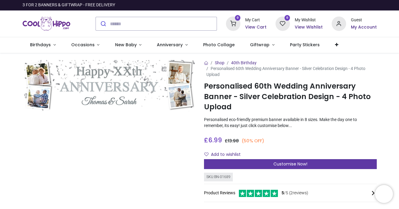
click at [253, 165] on div "Customise Now!" at bounding box center [290, 164] width 173 height 10
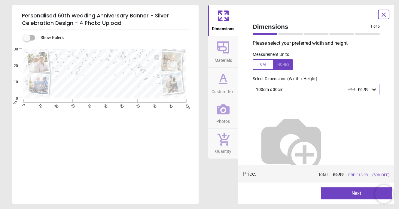
click at [374, 89] on icon at bounding box center [375, 90] width 4 height 2
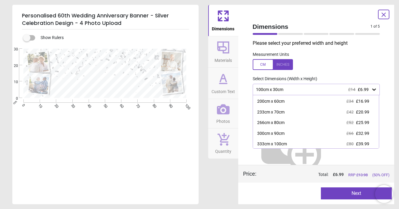
scroll to position [17, 0]
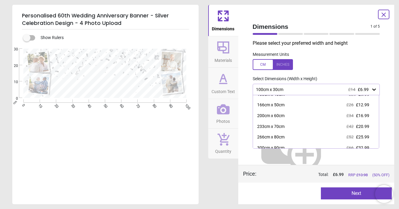
click at [312, 63] on label at bounding box center [317, 64] width 128 height 11
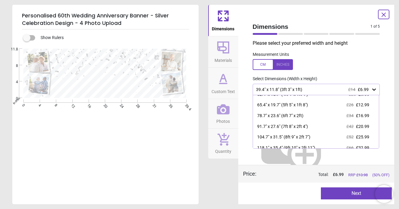
scroll to position [0, 0]
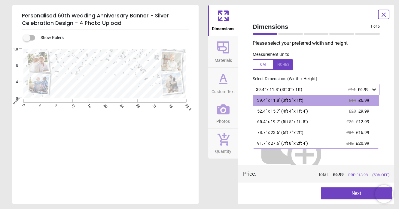
click at [263, 63] on div at bounding box center [273, 64] width 40 height 11
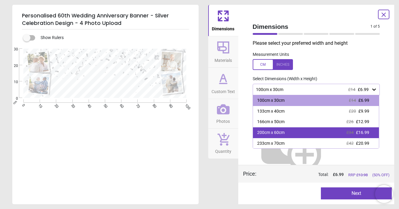
click at [341, 134] on div "200cm x 60cm £34 £16.99" at bounding box center [316, 133] width 126 height 11
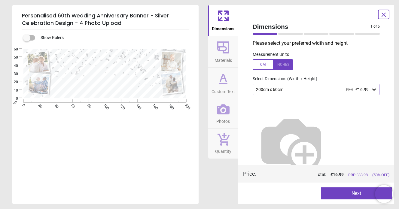
click at [369, 69] on label at bounding box center [317, 64] width 128 height 11
click at [374, 91] on icon at bounding box center [374, 90] width 6 height 6
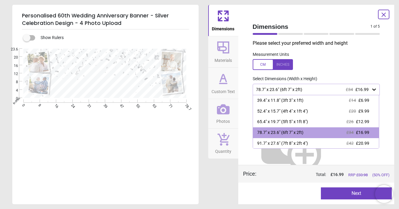
click at [263, 65] on div at bounding box center [273, 64] width 40 height 11
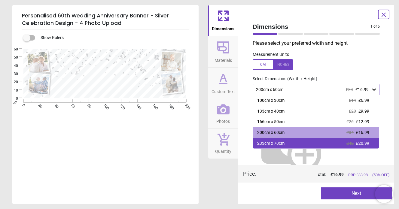
click at [277, 143] on div "233cm x 70cm" at bounding box center [270, 144] width 27 height 6
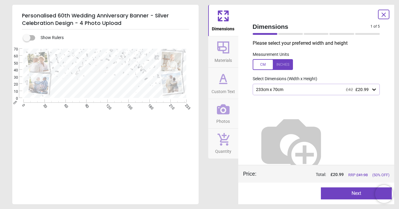
click at [224, 58] on span "Materials" at bounding box center [223, 59] width 17 height 9
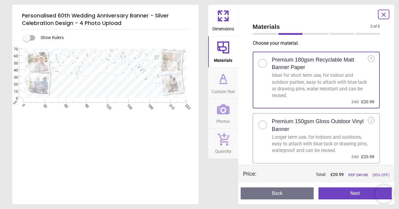
click at [265, 125] on div at bounding box center [262, 125] width 9 height 9
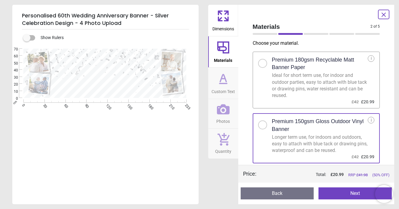
click at [220, 90] on span "Custom Text" at bounding box center [223, 90] width 23 height 9
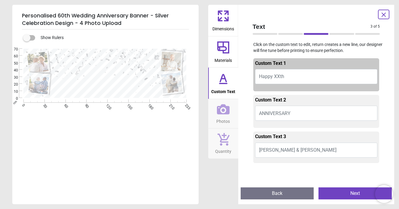
click at [289, 75] on button "Happy XXth" at bounding box center [316, 76] width 123 height 15
click at [278, 77] on span "Happy XXth" at bounding box center [271, 77] width 25 height 6
type textarea "**********"
click at [295, 150] on button "Thomas & Sarah" at bounding box center [316, 150] width 123 height 15
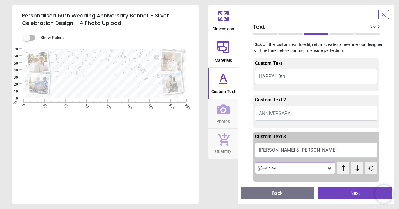
type textarea "**********"
click at [128, 78] on textarea at bounding box center [105, 74] width 103 height 13
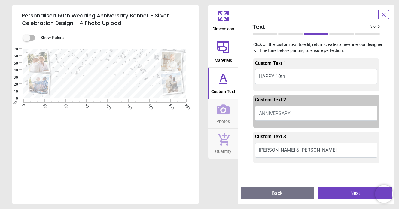
click at [277, 111] on span "ANNIVERSARY" at bounding box center [275, 114] width 32 height 6
click at [275, 109] on button "ANNIVERSARY" at bounding box center [316, 113] width 123 height 15
click at [126, 74] on textarea at bounding box center [105, 74] width 103 height 13
click at [128, 75] on textarea at bounding box center [105, 74] width 103 height 13
type textarea "**********"
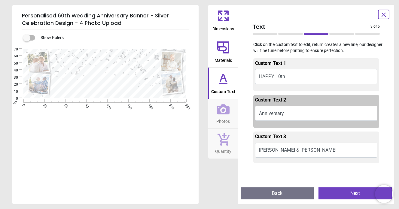
click at [184, 143] on div "**********" at bounding box center [104, 153] width 185 height 209
click at [223, 113] on icon at bounding box center [223, 109] width 13 height 10
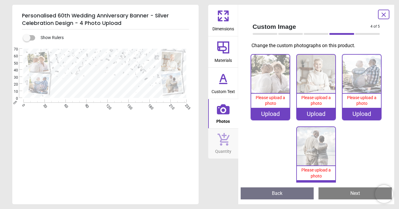
click at [274, 113] on div "Upload" at bounding box center [270, 114] width 38 height 12
click at [268, 113] on div "Upload" at bounding box center [270, 114] width 38 height 12
click at [275, 83] on img at bounding box center [270, 74] width 38 height 38
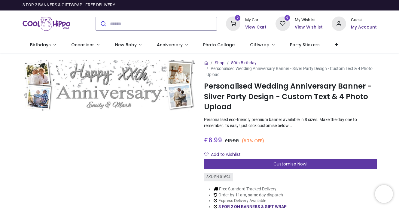
click at [298, 163] on span "Customise Now!" at bounding box center [291, 164] width 34 height 6
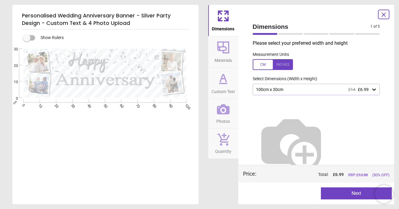
click at [376, 90] on icon at bounding box center [374, 90] width 6 height 6
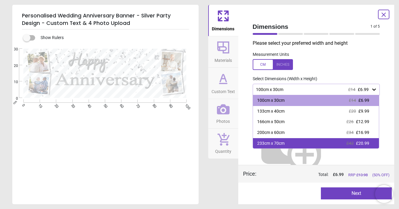
click at [347, 143] on span "£42" at bounding box center [350, 143] width 7 height 5
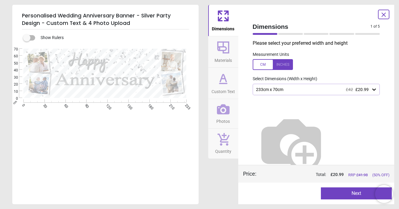
click at [228, 57] on span "Materials" at bounding box center [223, 59] width 17 height 9
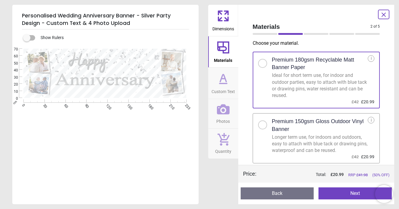
click at [264, 124] on div at bounding box center [263, 125] width 4 height 4
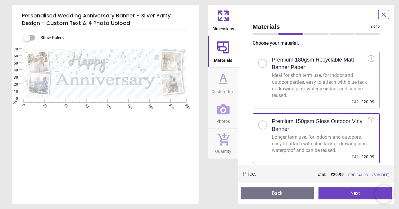
click at [337, 194] on button "Next" at bounding box center [355, 194] width 73 height 12
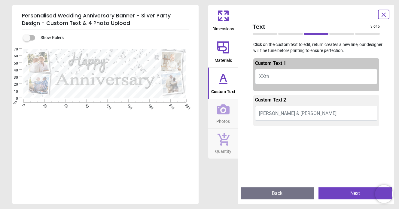
click at [265, 75] on span "XXth" at bounding box center [264, 77] width 10 height 6
type textarea "****"
click at [278, 116] on button "Emily & Mark" at bounding box center [316, 113] width 123 height 15
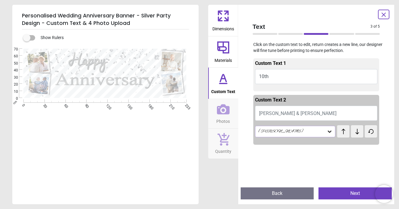
click at [289, 109] on button "Emily & Mark" at bounding box center [316, 113] width 123 height 15
click at [289, 109] on button "Craig &" at bounding box center [316, 113] width 123 height 15
type textarea "**********"
click at [328, 131] on icon at bounding box center [330, 132] width 4 height 2
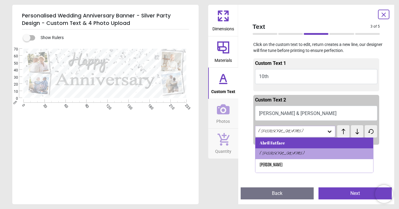
click at [319, 142] on div "Abril Fatface" at bounding box center [315, 143] width 118 height 11
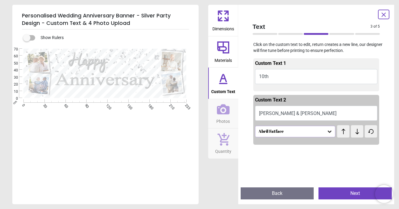
click at [328, 134] on icon at bounding box center [330, 132] width 6 height 6
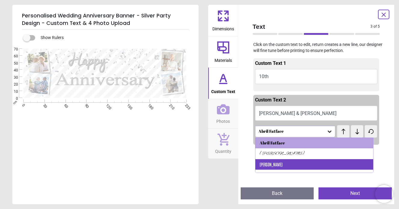
click at [307, 159] on div "Antonio" at bounding box center [315, 164] width 118 height 11
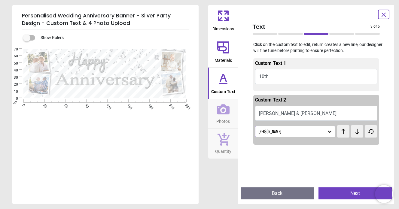
click at [328, 131] on icon at bounding box center [330, 132] width 4 height 2
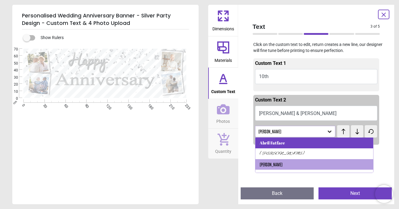
click at [321, 140] on div "Abril Fatface" at bounding box center [315, 143] width 118 height 11
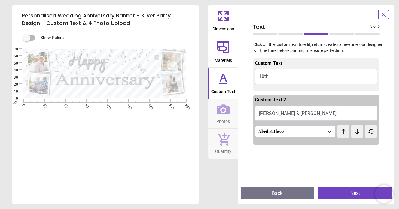
click at [327, 129] on icon at bounding box center [330, 132] width 6 height 6
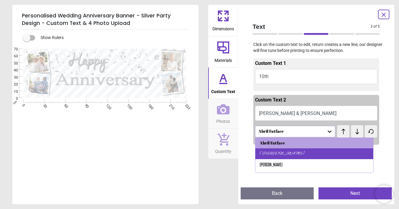
click at [314, 153] on div "Alex Brush" at bounding box center [315, 154] width 118 height 11
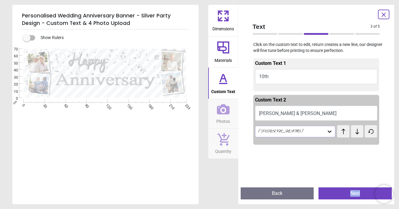
click at [339, 195] on button "Next" at bounding box center [355, 194] width 73 height 12
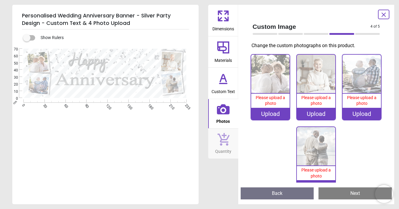
click at [274, 116] on div "Upload" at bounding box center [270, 114] width 38 height 12
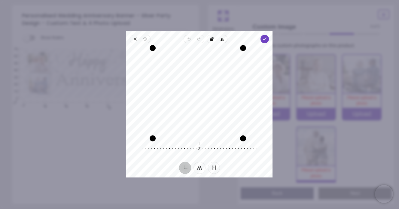
drag, startPoint x: 155, startPoint y: 136, endPoint x: 97, endPoint y: 115, distance: 62.1
click at [204, 149] on div "**********" at bounding box center [290, 170] width 173 height 43
drag, startPoint x: 240, startPoint y: 135, endPoint x: 239, endPoint y: 147, distance: 12.7
click at [239, 147] on div "Recenter 0° Reset" at bounding box center [199, 102] width 146 height 119
drag, startPoint x: 156, startPoint y: 48, endPoint x: 130, endPoint y: 51, distance: 26.6
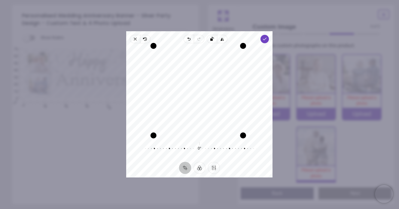
click at [130, 51] on div "Recenter" at bounding box center [199, 92] width 146 height 92
drag, startPoint x: 156, startPoint y: 88, endPoint x: 108, endPoint y: 89, distance: 48.1
click at [204, 149] on div "**********" at bounding box center [290, 170] width 173 height 43
drag, startPoint x: 244, startPoint y: 89, endPoint x: 235, endPoint y: 95, distance: 10.7
click at [235, 95] on div "Drag edge r" at bounding box center [234, 92] width 6 height 78
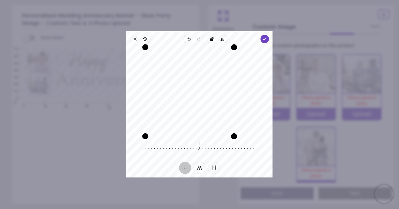
drag, startPoint x: 156, startPoint y: 91, endPoint x: 142, endPoint y: 92, distance: 14.4
click at [142, 92] on div "Recenter" at bounding box center [199, 92] width 137 height 88
click at [267, 38] on icon "button" at bounding box center [265, 39] width 5 height 5
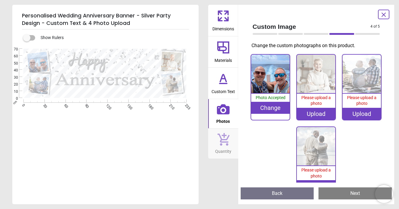
click at [318, 111] on div "Upload" at bounding box center [316, 114] width 38 height 12
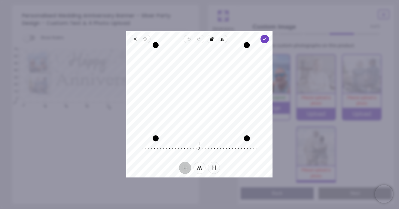
drag, startPoint x: 243, startPoint y: 84, endPoint x: 293, endPoint y: 92, distance: 50.9
click at [293, 149] on div "**********" at bounding box center [290, 170] width 173 height 43
click at [195, 169] on button "Filter" at bounding box center [200, 168] width 12 height 12
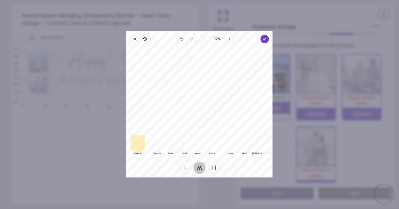
click at [193, 169] on ul "Crop Filter Finetune" at bounding box center [199, 168] width 49 height 12
click at [188, 166] on button "Crop" at bounding box center [185, 168] width 12 height 12
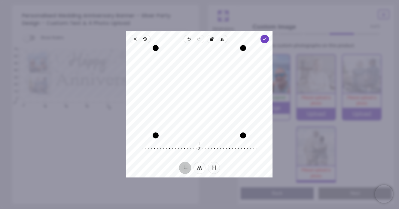
click at [161, 129] on div "Recenter" at bounding box center [199, 92] width 137 height 88
click at [160, 130] on div "Recenter" at bounding box center [199, 92] width 137 height 88
click at [178, 115] on div "Recenter" at bounding box center [199, 92] width 137 height 88
drag, startPoint x: 156, startPoint y: 137, endPoint x: 44, endPoint y: 162, distance: 115.1
click at [204, 162] on div "**********" at bounding box center [290, 170] width 173 height 43
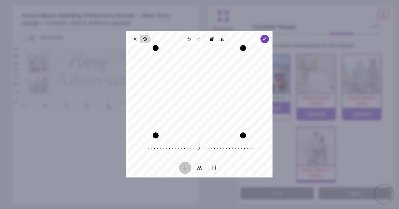
click at [147, 40] on icon "button" at bounding box center [145, 39] width 3 height 3
click at [214, 170] on button "Finetune" at bounding box center [214, 168] width 12 height 12
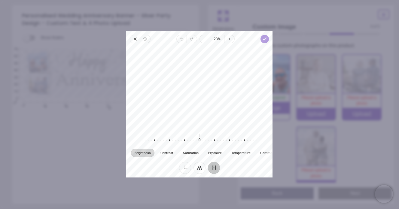
click at [266, 41] on icon "button" at bounding box center [265, 39] width 5 height 5
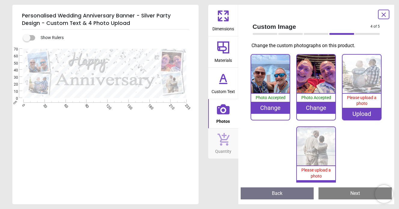
click at [355, 78] on img at bounding box center [362, 74] width 38 height 38
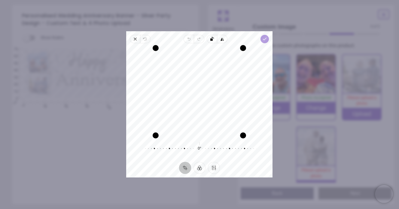
click at [266, 38] on icon "button" at bounding box center [265, 39] width 5 height 5
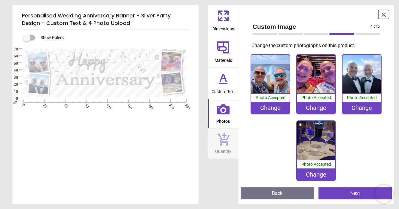
click at [219, 143] on icon at bounding box center [223, 139] width 13 height 13
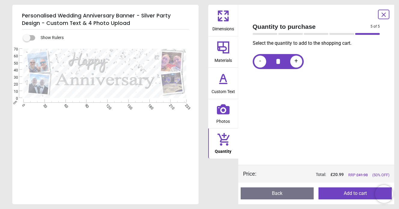
click at [337, 193] on button "Add to cart" at bounding box center [355, 194] width 73 height 12
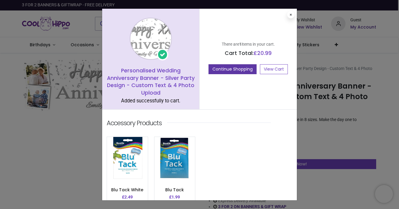
click at [236, 71] on button "Continue Shopping" at bounding box center [233, 69] width 48 height 10
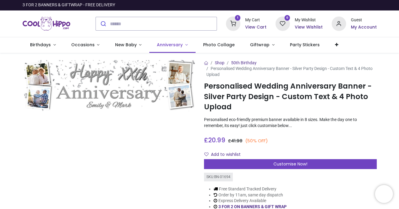
click at [174, 46] on span "Anniversary" at bounding box center [170, 45] width 26 height 6
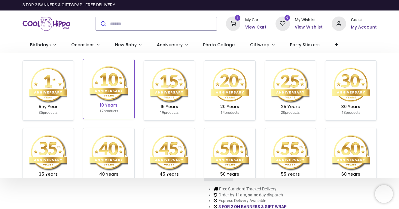
click at [116, 88] on img at bounding box center [109, 83] width 38 height 38
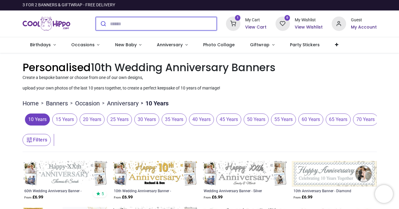
click at [116, 23] on input "search" at bounding box center [163, 23] width 107 height 13
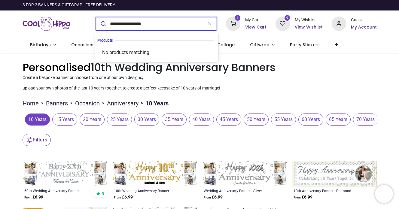
type input "**********"
click at [102, 24] on button "submit" at bounding box center [103, 23] width 14 height 13
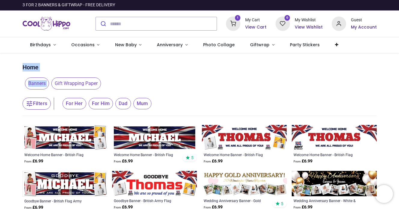
drag, startPoint x: 398, startPoint y: 44, endPoint x: 400, endPoint y: 77, distance: 33.4
click at [399, 77] on html "Login • Register Birthdays Milestone Birthday 1510 products 208 122 224" at bounding box center [199, 104] width 399 height 209
click at [290, 46] on span "Party Stickers" at bounding box center [305, 45] width 30 height 6
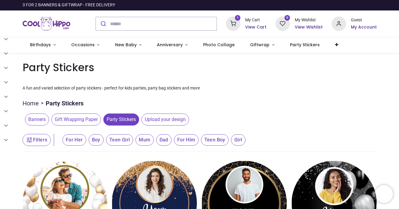
click at [263, 83] on div "Party Stickers A fun and varied selection of party stickers - perfect for kids …" at bounding box center [200, 75] width 355 height 31
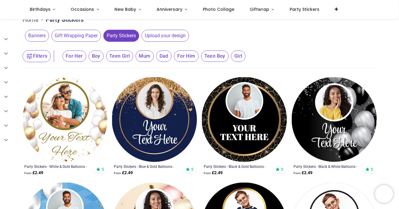
scroll to position [-9, 0]
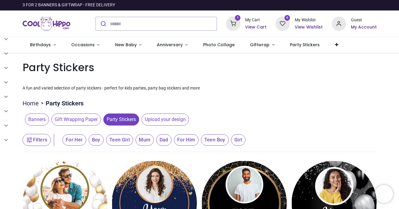
click at [260, 30] on h6 "View Cart" at bounding box center [255, 27] width 21 height 6
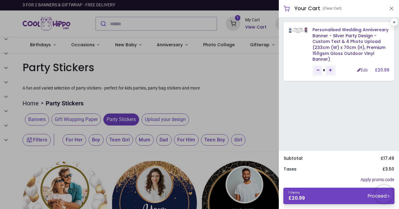
click at [260, 36] on div at bounding box center [199, 104] width 399 height 209
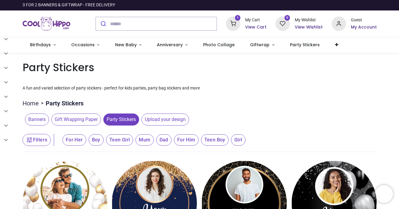
click at [260, 30] on h6 "View Cart" at bounding box center [255, 27] width 21 height 6
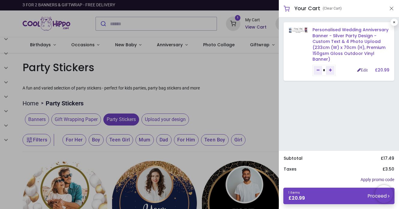
click at [348, 47] on link "Personalised Wedding Anniversary Banner - Silver Party Design - Custom Text & 4…" at bounding box center [351, 44] width 76 height 35
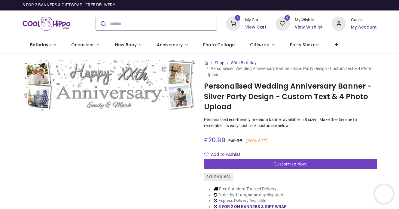
click at [238, 17] on sup "1" at bounding box center [238, 18] width 6 height 6
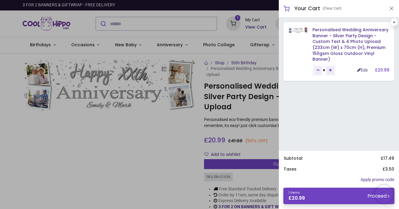
click at [360, 68] on link "Edit" at bounding box center [363, 70] width 11 height 4
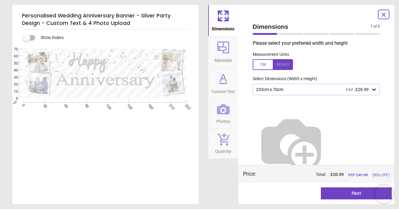
type textarea "****"
type textarea "**********"
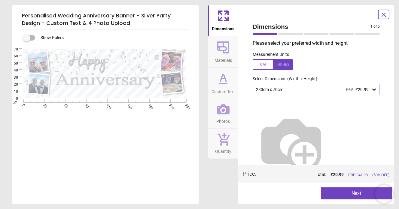
click at [349, 193] on button "Next" at bounding box center [356, 194] width 71 height 12
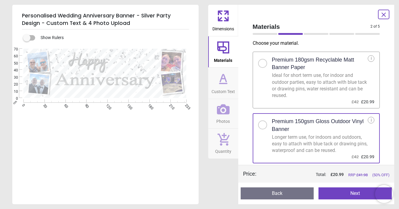
click at [349, 195] on button "Next" at bounding box center [355, 194] width 73 height 12
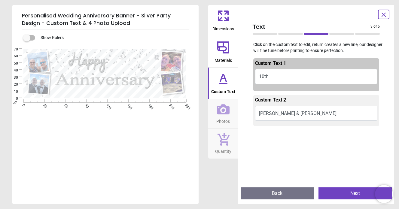
click at [349, 194] on button "Next" at bounding box center [355, 194] width 73 height 12
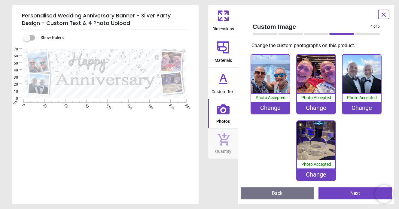
click at [349, 194] on button "Next" at bounding box center [355, 194] width 73 height 12
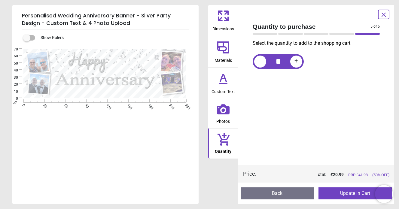
click at [349, 194] on button "Update in Cart" at bounding box center [355, 194] width 73 height 12
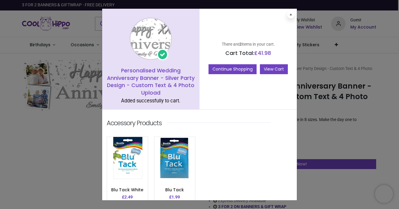
click at [278, 67] on link "View Cart" at bounding box center [274, 69] width 28 height 10
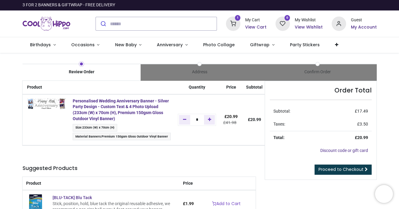
click at [334, 169] on span "Proceed to Checkout" at bounding box center [341, 170] width 45 height 6
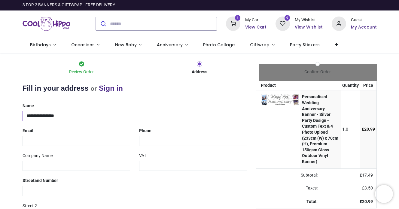
type input "**********"
click at [93, 131] on div "Email" at bounding box center [76, 136] width 117 height 20
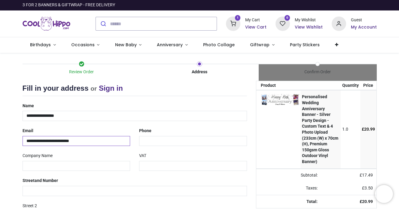
type input "**********"
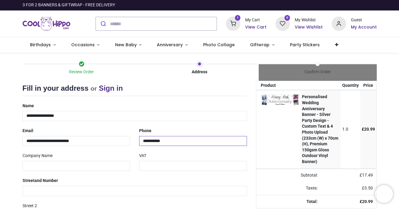
type input "**********"
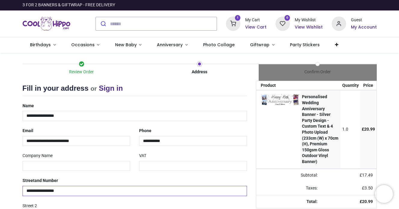
type input "**********"
click at [250, 182] on div "**********" at bounding box center [135, 186] width 234 height 20
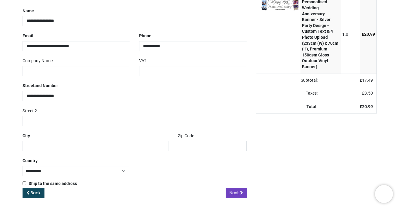
scroll to position [94, 0]
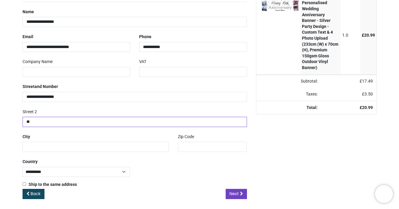
type input "*"
type input "*******"
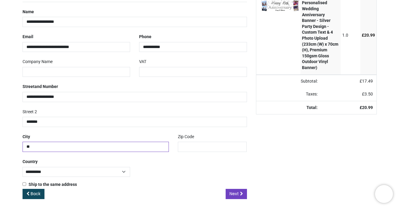
type input "*"
type input "**********"
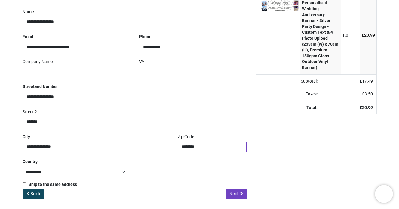
type input "********"
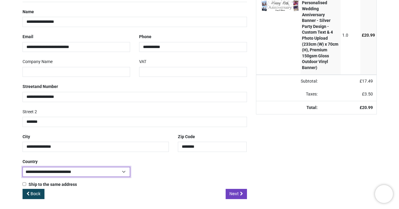
select select "***"
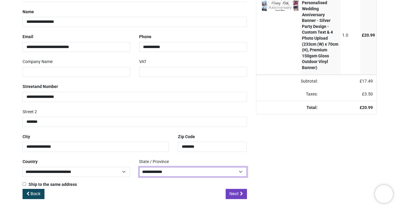
select select "***"
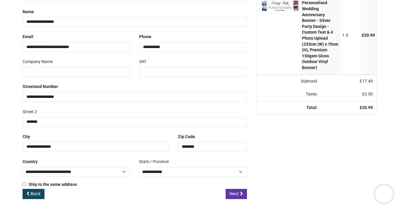
click at [234, 191] on span "Next" at bounding box center [234, 194] width 9 height 6
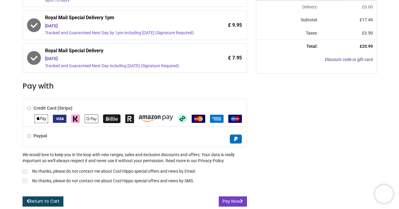
scroll to position [176, 0]
click at [231, 202] on button "Pay Now" at bounding box center [233, 202] width 28 height 10
